Goal: Find contact information: Find contact information

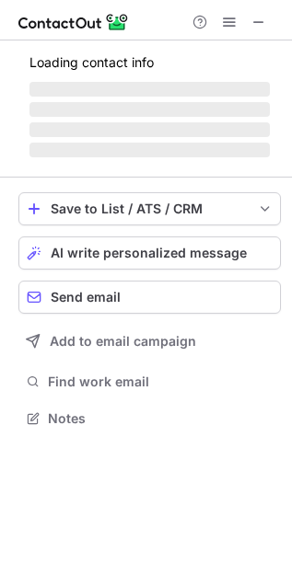
scroll to position [416, 292]
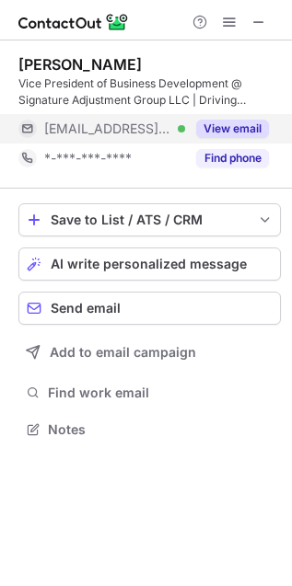
click at [225, 133] on button "View email" at bounding box center [232, 129] width 73 height 18
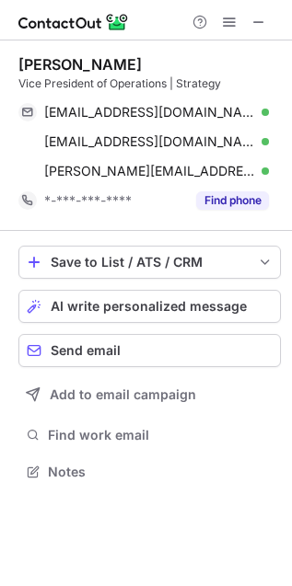
scroll to position [458, 292]
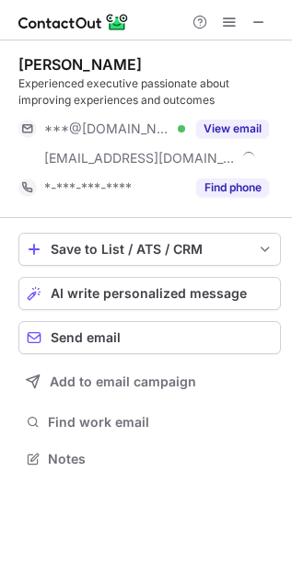
scroll to position [446, 292]
click at [264, 20] on span at bounding box center [258, 22] width 15 height 15
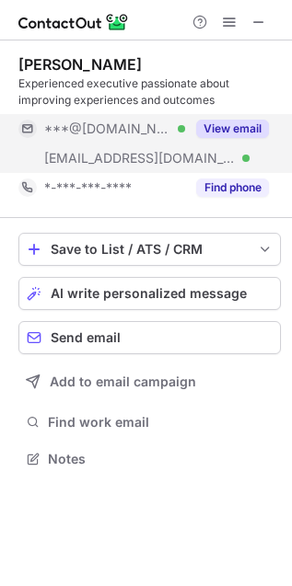
click at [214, 120] on button "View email" at bounding box center [232, 129] width 73 height 18
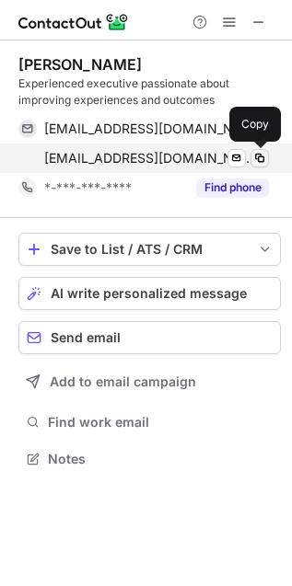
click at [258, 166] on button at bounding box center [259, 158] width 18 height 18
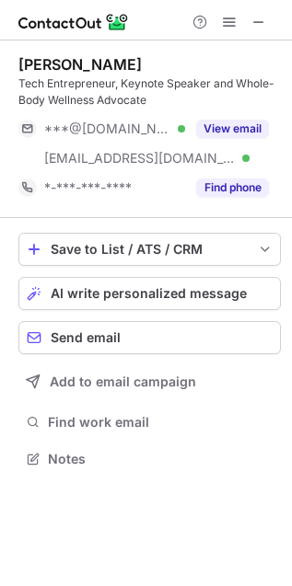
scroll to position [446, 292]
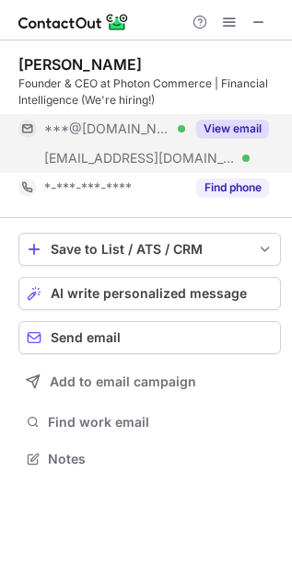
click at [230, 131] on button "View email" at bounding box center [232, 129] width 73 height 18
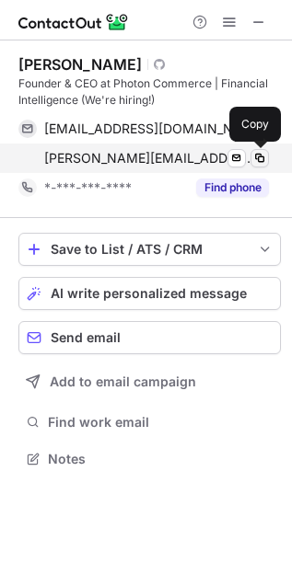
click at [264, 165] on span at bounding box center [259, 158] width 15 height 15
click at [260, 159] on span at bounding box center [259, 158] width 15 height 15
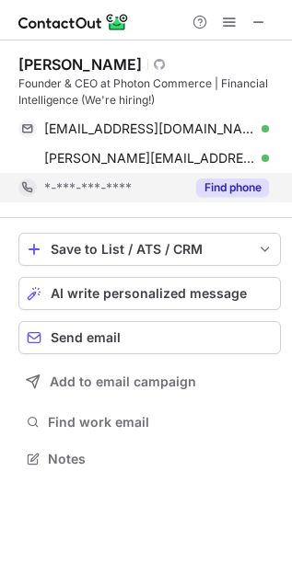
click at [207, 191] on button "Find phone" at bounding box center [232, 187] width 73 height 18
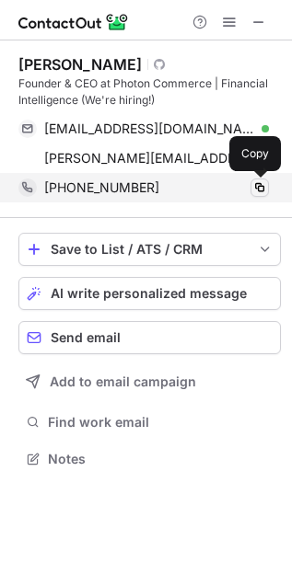
click at [256, 190] on span at bounding box center [259, 187] width 15 height 15
